Goal: Task Accomplishment & Management: Manage account settings

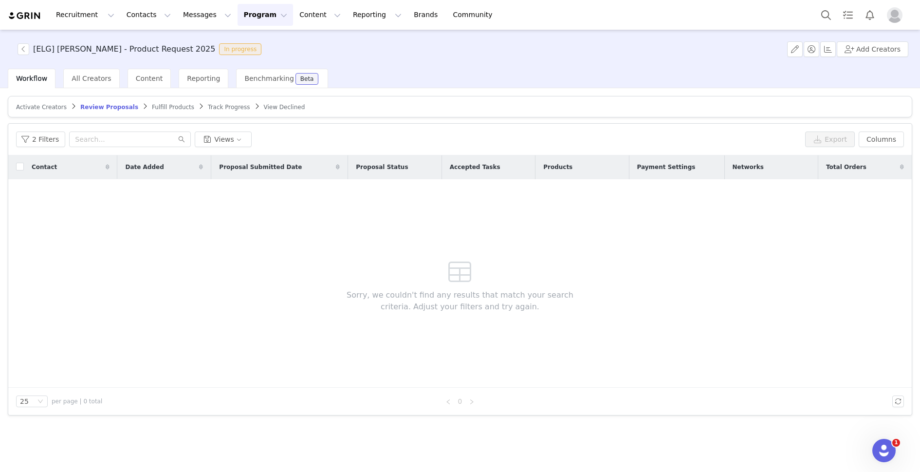
click at [25, 16] on img at bounding box center [25, 15] width 34 height 9
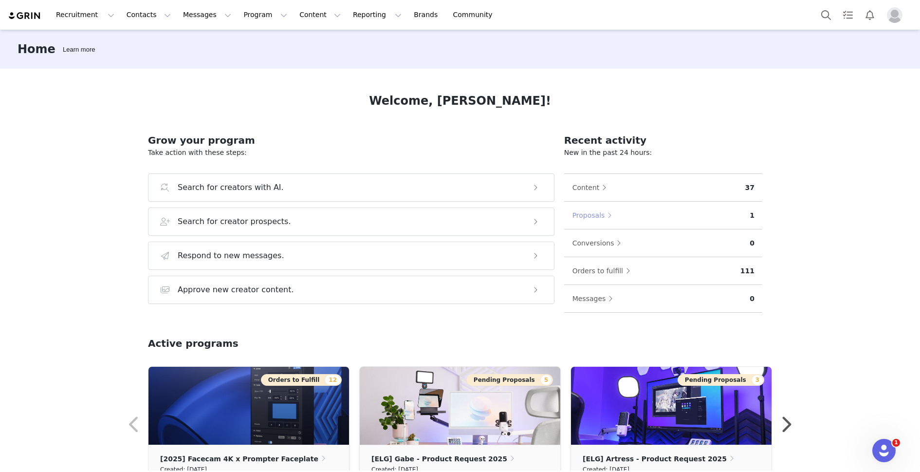
click at [584, 218] on button "Proposals" at bounding box center [594, 215] width 45 height 16
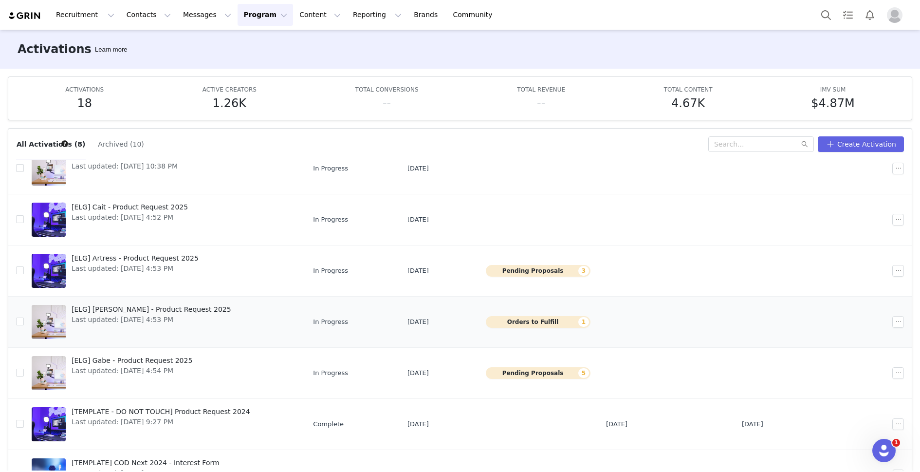
scroll to position [90, 0]
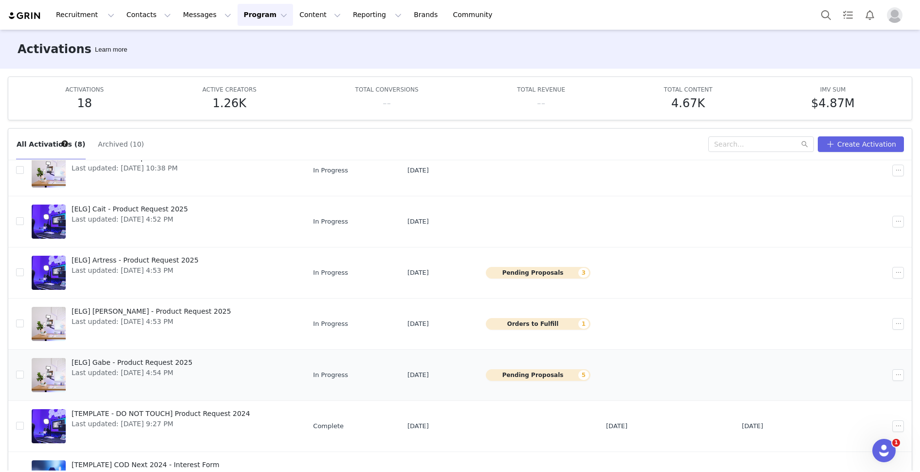
click at [524, 370] on button "Pending Proposals 5" at bounding box center [538, 375] width 105 height 12
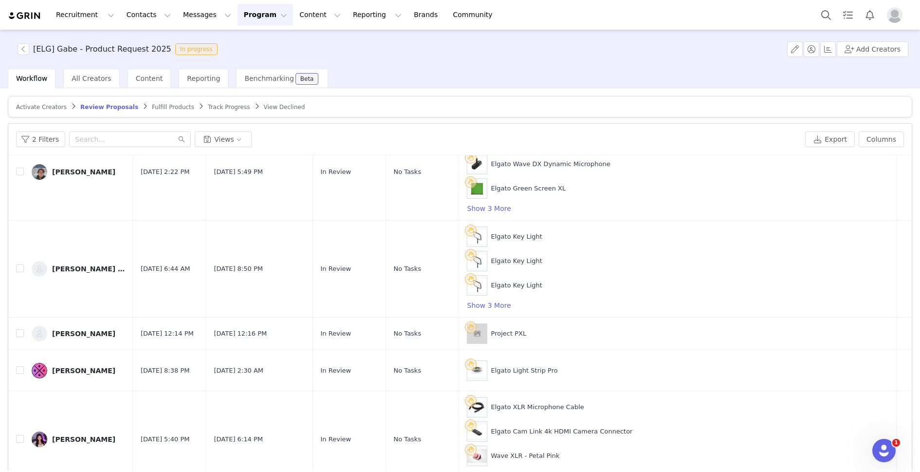
scroll to position [56, 0]
click at [68, 329] on div "[PERSON_NAME]" at bounding box center [83, 333] width 63 height 8
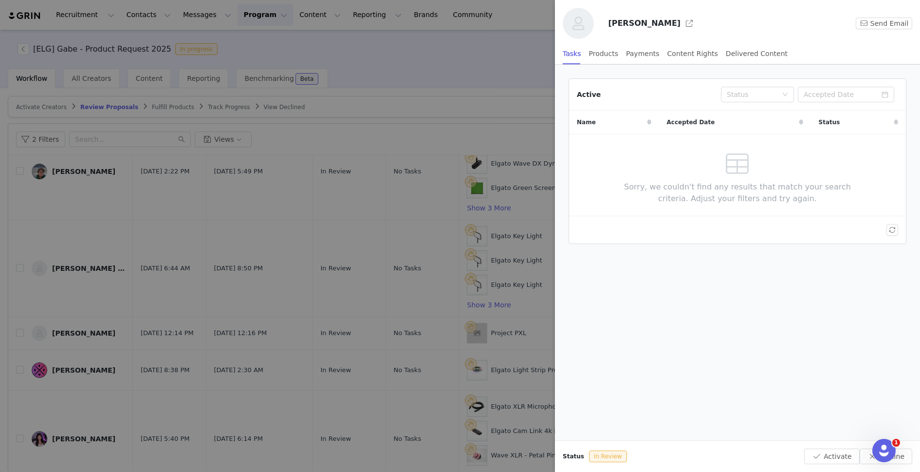
click at [423, 103] on div at bounding box center [460, 236] width 920 height 472
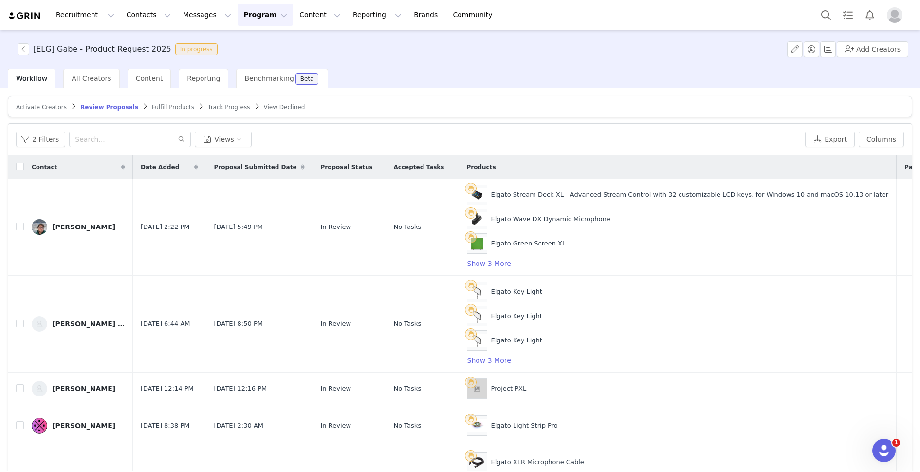
scroll to position [46, 0]
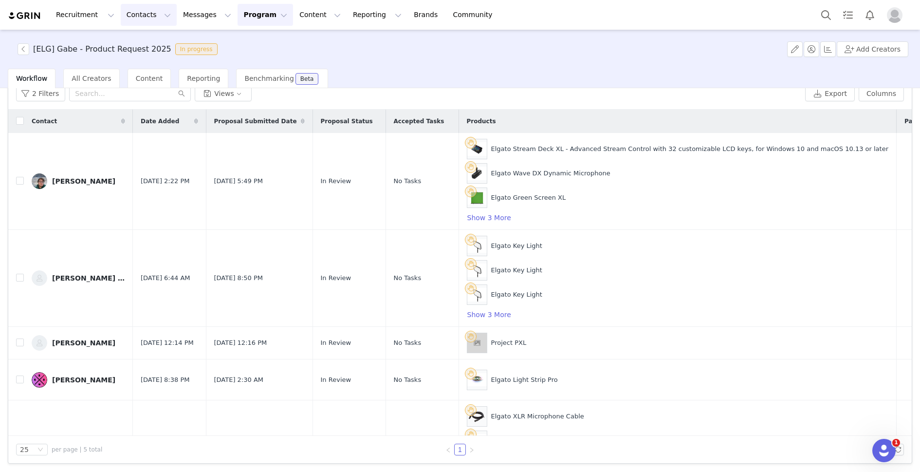
click at [139, 13] on button "Contacts Contacts" at bounding box center [149, 15] width 56 height 22
click at [135, 42] on p "Creators" at bounding box center [136, 43] width 29 height 10
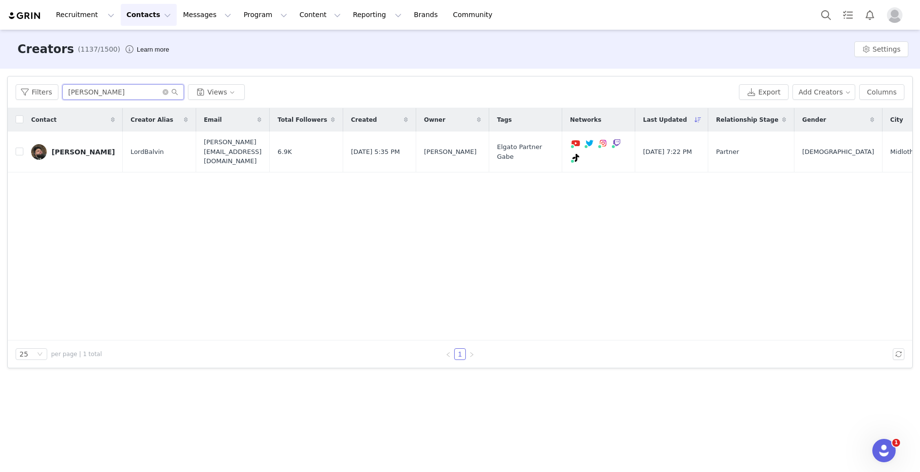
click at [94, 94] on input "[PERSON_NAME]" at bounding box center [123, 92] width 122 height 16
type input "[PERSON_NAME]"
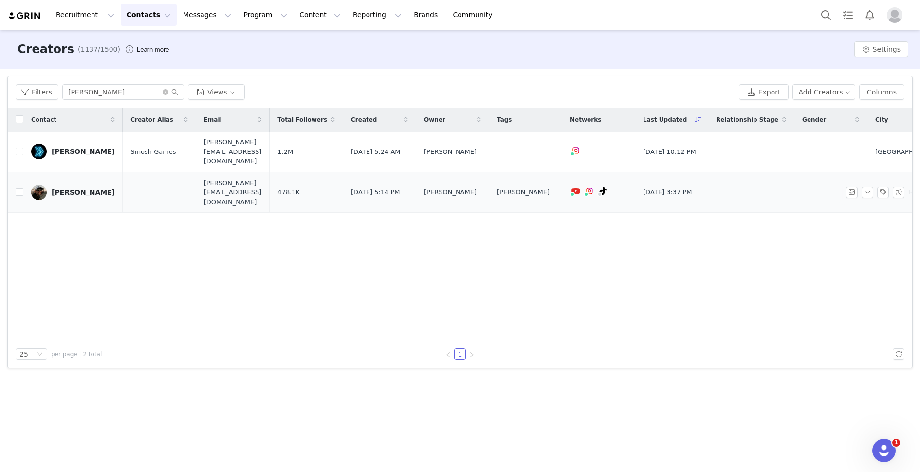
click at [68, 188] on div "[PERSON_NAME]" at bounding box center [83, 192] width 63 height 8
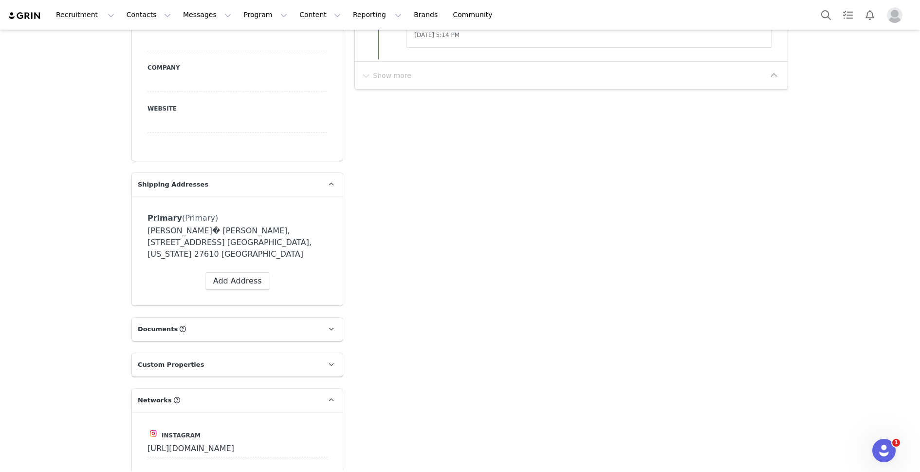
scroll to position [694, 0]
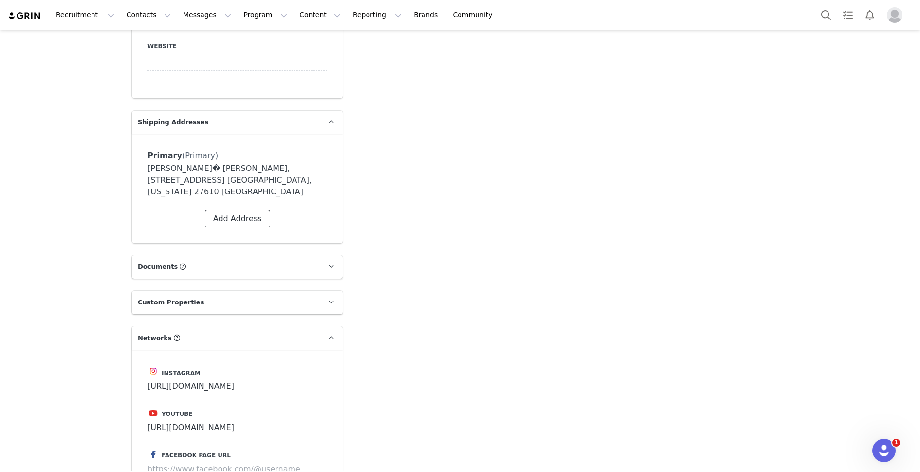
click at [236, 210] on button "Add Address" at bounding box center [237, 219] width 65 height 18
select select
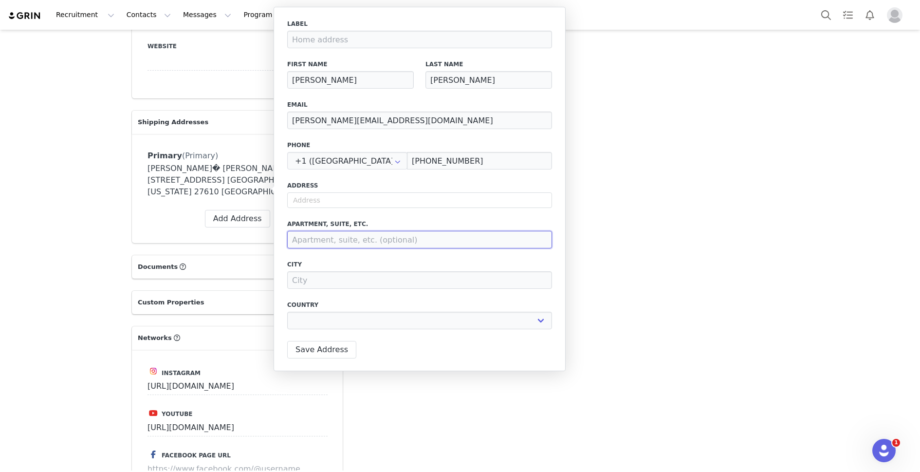
click at [322, 237] on input at bounding box center [419, 240] width 265 height 18
paste input "[STREET_ADDRESS]"
type input "[STREET_ADDRESS]"
select select
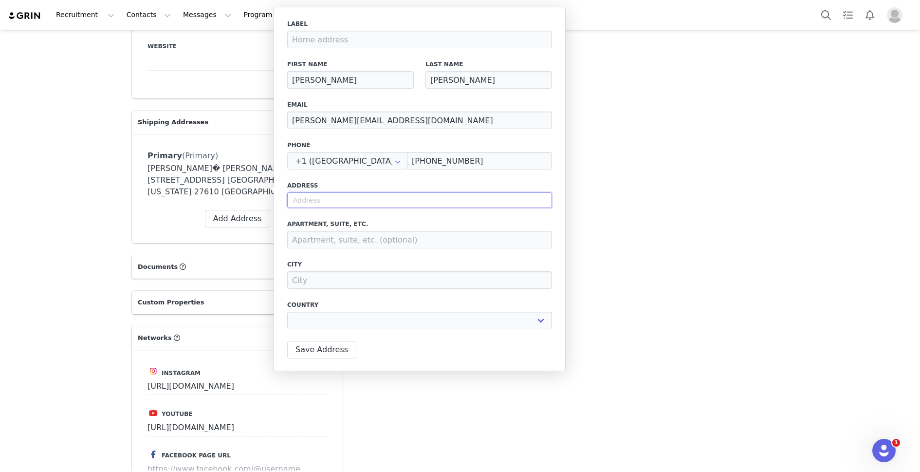
click at [335, 202] on input "text" at bounding box center [419, 200] width 265 height 16
paste input "[STREET_ADDRESS]"
type input "[STREET_ADDRESS]"
select select
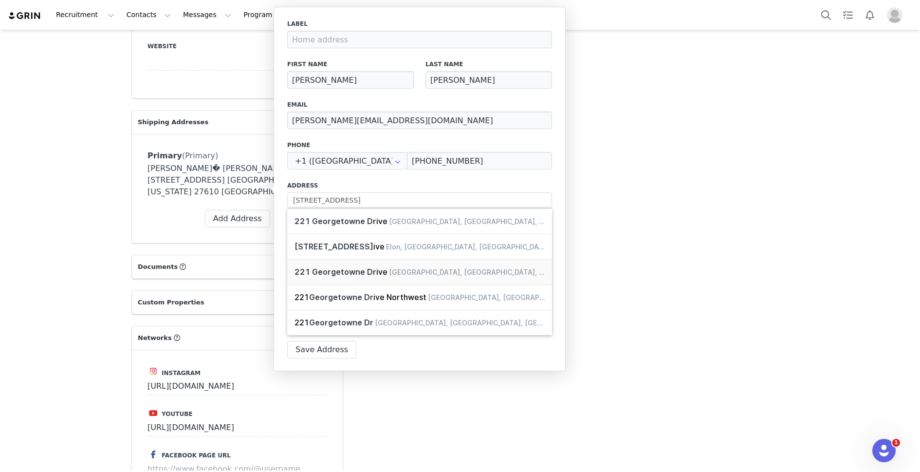
type input "[STREET_ADDRESS]"
type input "[PERSON_NAME]"
select select "[object Object]"
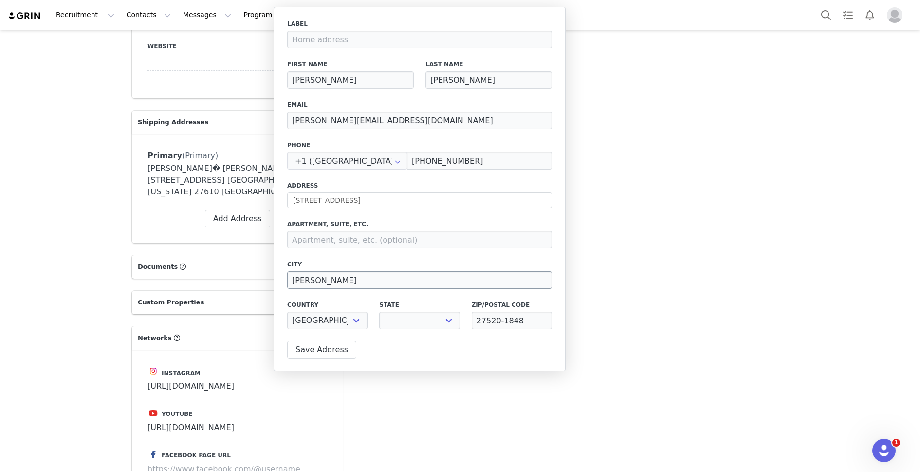
select select "[object Object]"
click at [330, 350] on button "Save Address" at bounding box center [321, 350] width 69 height 18
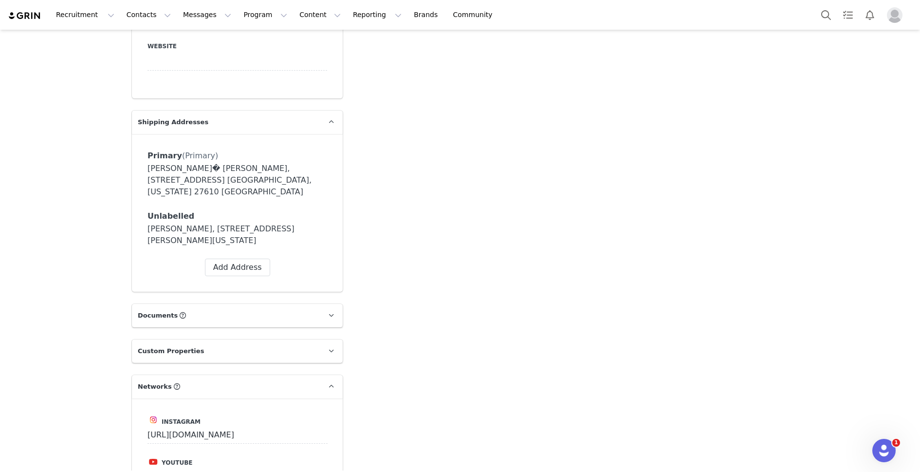
select select "[object Object]"
click at [301, 212] on span at bounding box center [303, 216] width 9 height 9
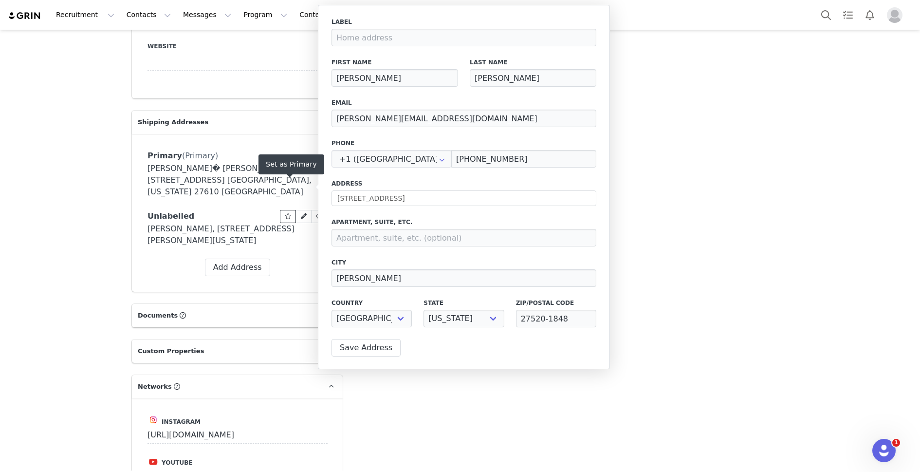
click at [287, 213] on icon at bounding box center [288, 216] width 7 height 6
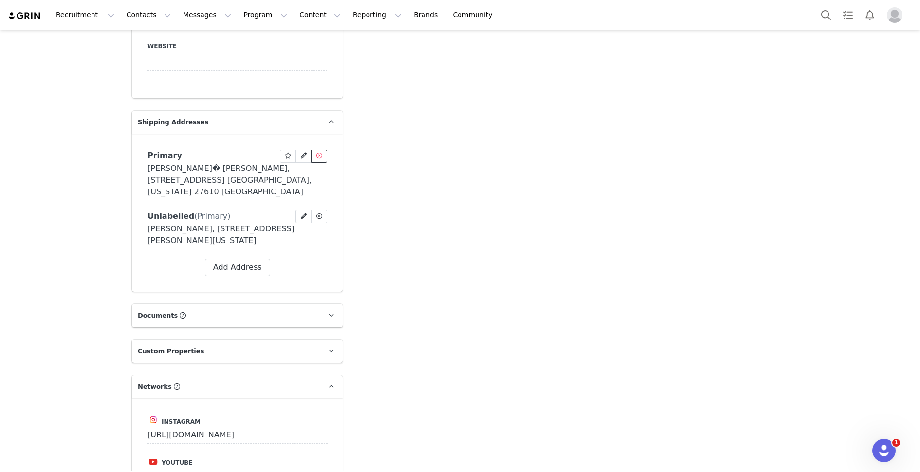
click at [319, 153] on icon at bounding box center [320, 156] width 6 height 6
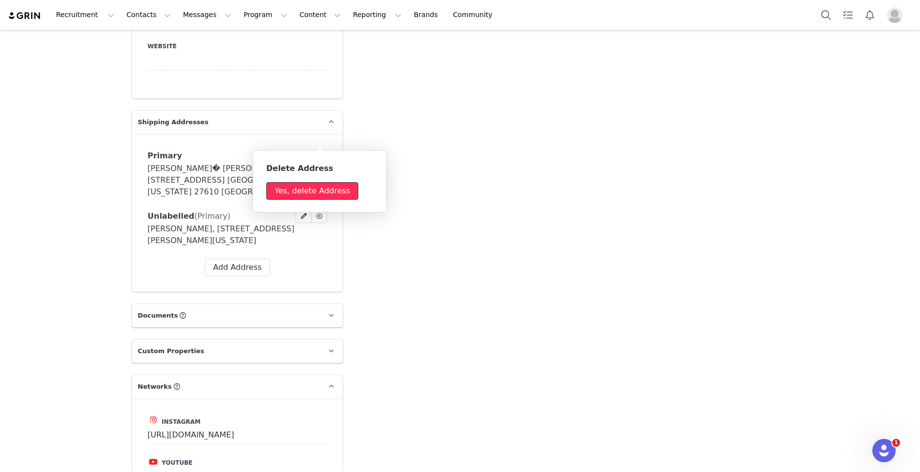
click at [313, 196] on button "Yes, delete Address" at bounding box center [312, 191] width 92 height 18
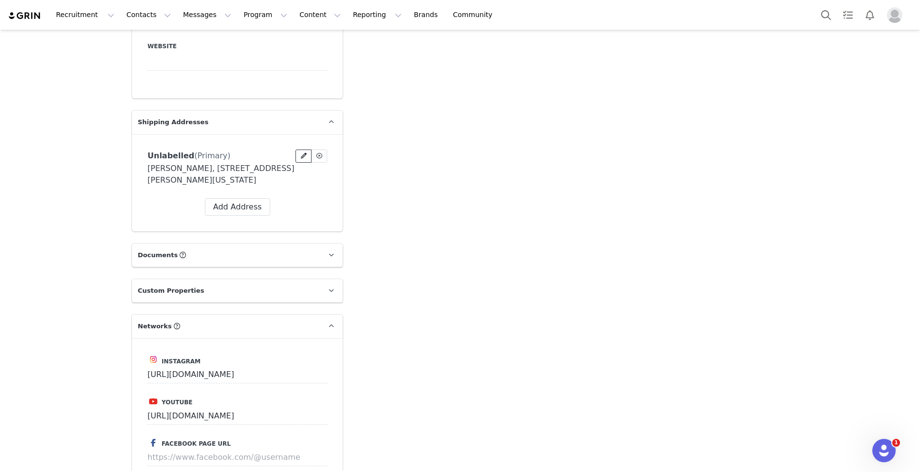
click at [305, 153] on icon at bounding box center [304, 156] width 6 height 6
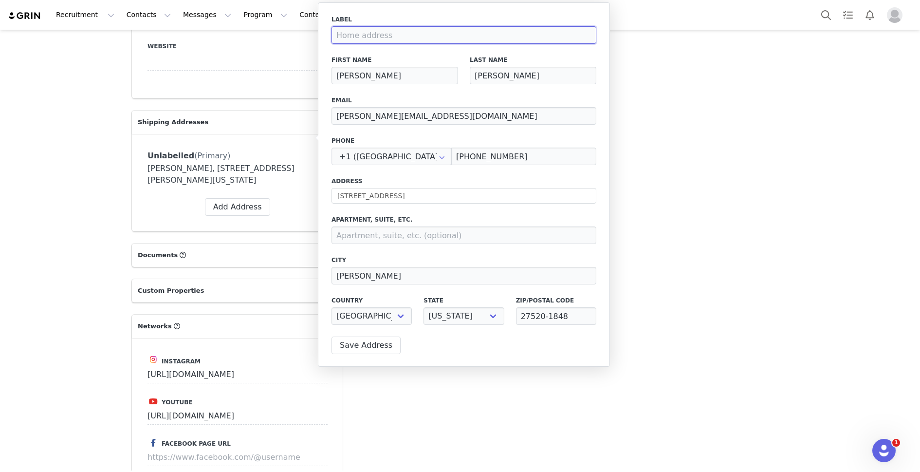
click at [372, 39] on input at bounding box center [464, 35] width 265 height 18
type input "P"
type input "Home"
click at [369, 352] on button "Save Address" at bounding box center [366, 346] width 69 height 18
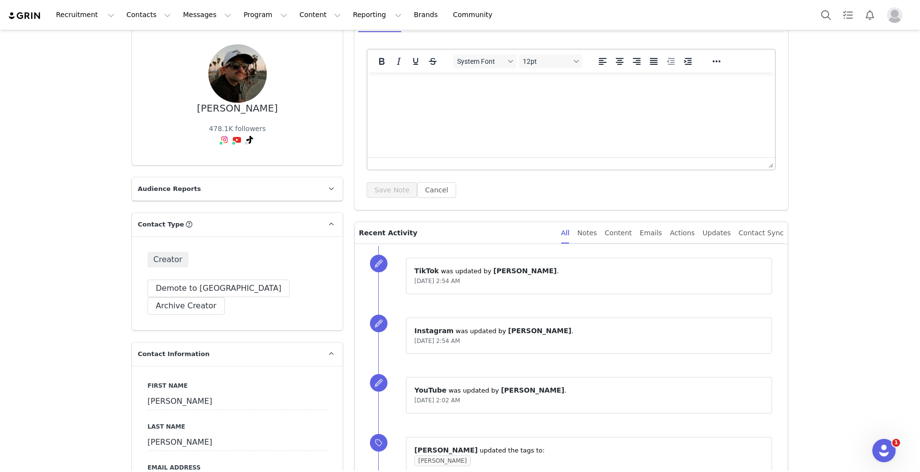
scroll to position [0, 0]
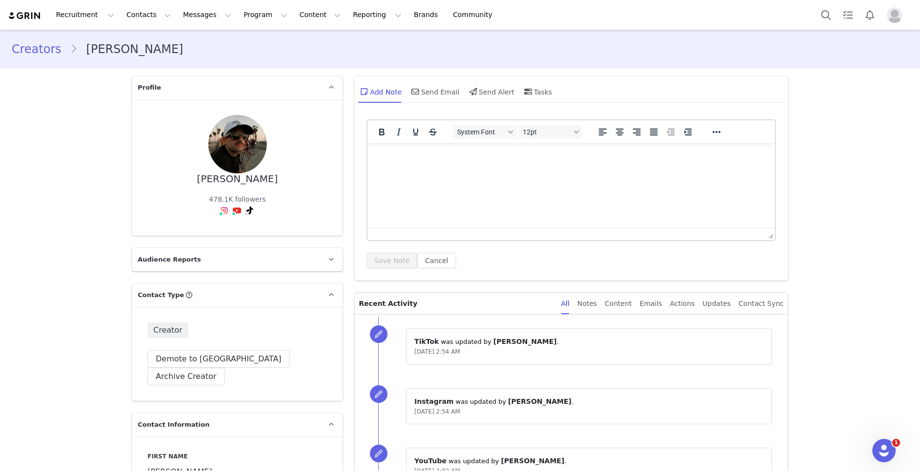
drag, startPoint x: 158, startPoint y: 50, endPoint x: 94, endPoint y: 46, distance: 64.4
click at [94, 46] on li "[PERSON_NAME]" at bounding box center [131, 49] width 122 height 18
drag, startPoint x: 84, startPoint y: 47, endPoint x: 178, endPoint y: 56, distance: 94.4
click at [177, 56] on div "Creators [PERSON_NAME]" at bounding box center [460, 49] width 897 height 18
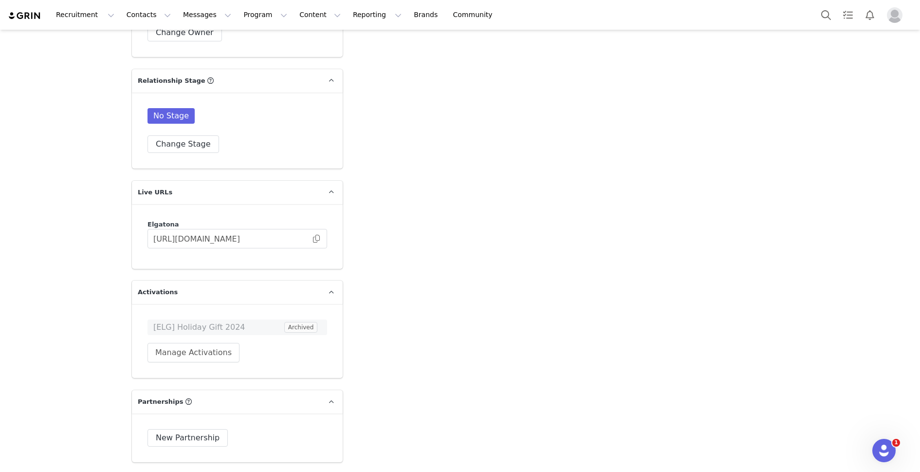
scroll to position [1554, 0]
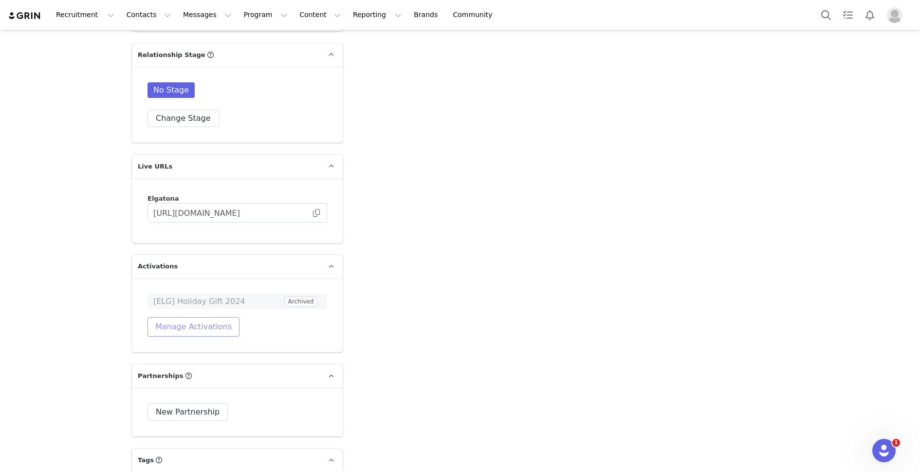
click at [188, 317] on button "Manage Activations" at bounding box center [194, 326] width 92 height 19
click at [205, 346] on div "Select Activation" at bounding box center [167, 346] width 95 height 15
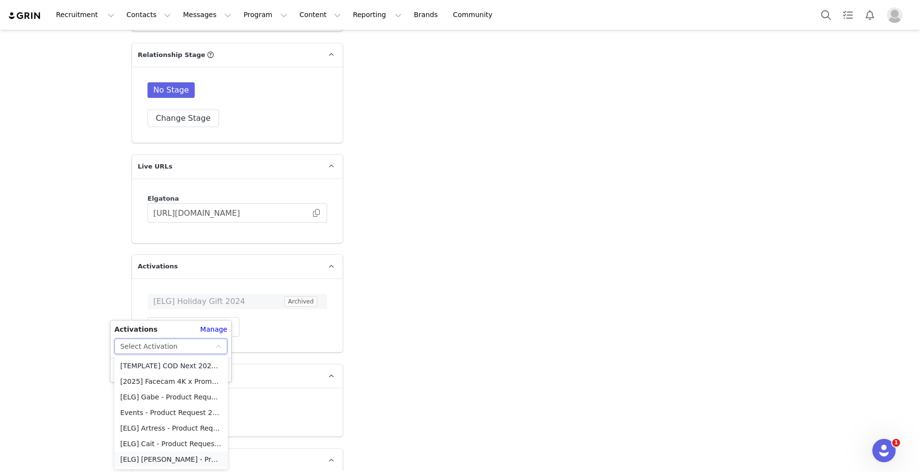
click at [183, 464] on li "[ELG] [PERSON_NAME] - Product Request 2025" at bounding box center [170, 459] width 113 height 16
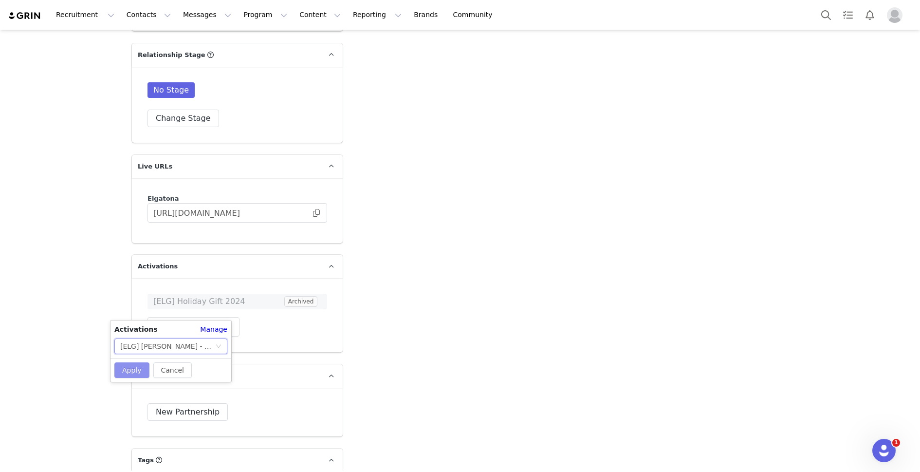
click at [133, 372] on button "Apply" at bounding box center [131, 370] width 35 height 16
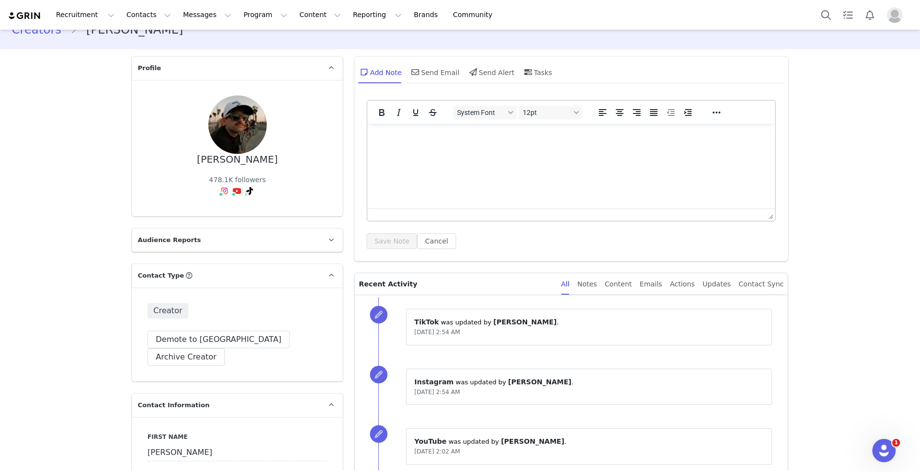
scroll to position [0, 0]
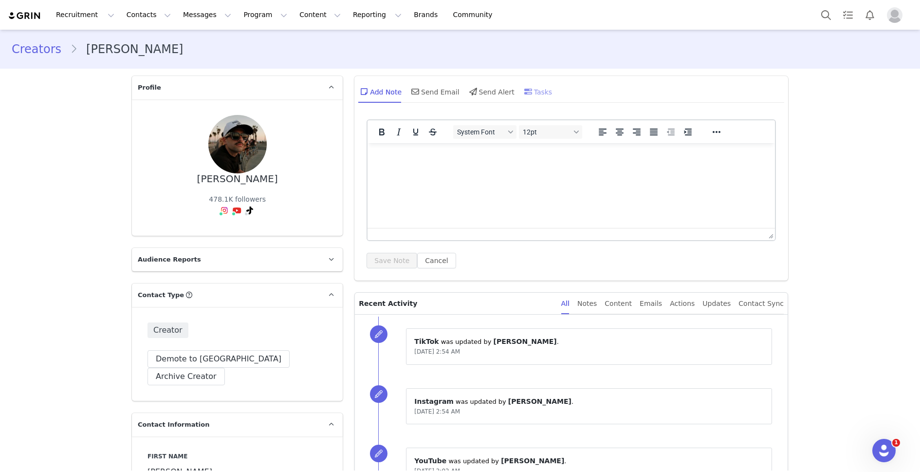
click at [525, 93] on icon at bounding box center [528, 92] width 8 height 8
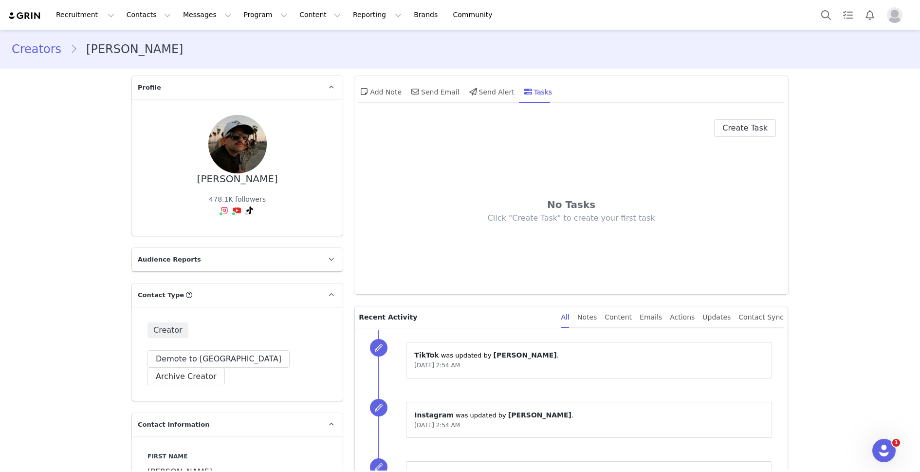
click at [781, 119] on div "Create Task No Tasks Click "Create Task" to create your first task" at bounding box center [572, 204] width 434 height 180
click at [763, 123] on button "Create Task" at bounding box center [745, 128] width 62 height 18
select select "[DATE]"
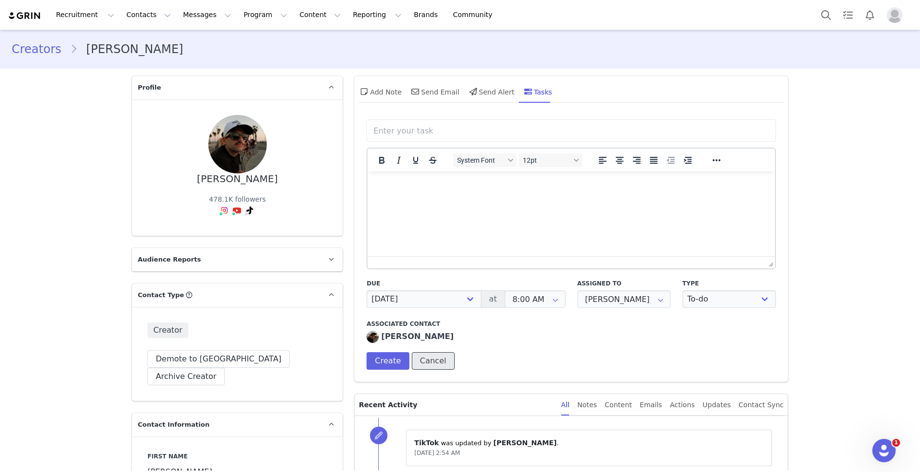
click at [430, 360] on button "Cancel" at bounding box center [433, 361] width 43 height 18
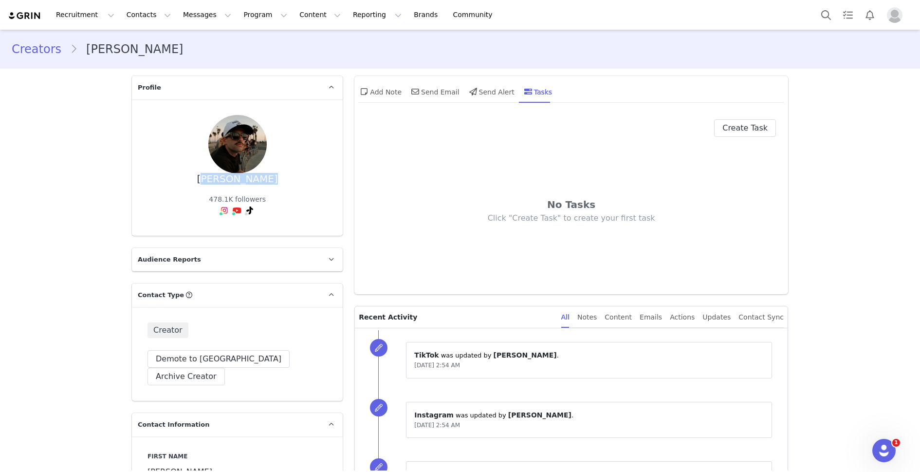
drag, startPoint x: 272, startPoint y: 181, endPoint x: 201, endPoint y: 180, distance: 71.6
click at [201, 180] on div "[PERSON_NAME] 478.1K followers" at bounding box center [238, 167] width 180 height 105
copy div "[PERSON_NAME]"
